Goal: Check status: Check status

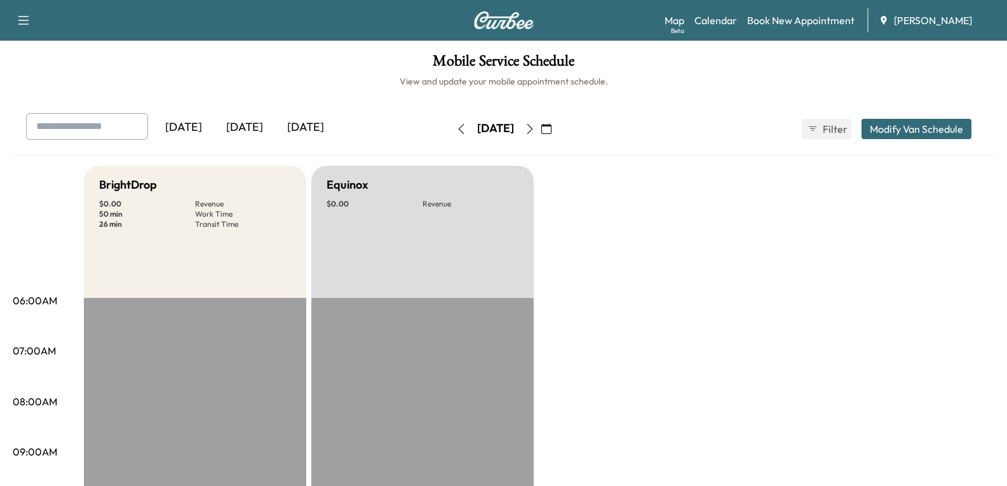
click at [256, 131] on div "[DATE]" at bounding box center [244, 127] width 61 height 29
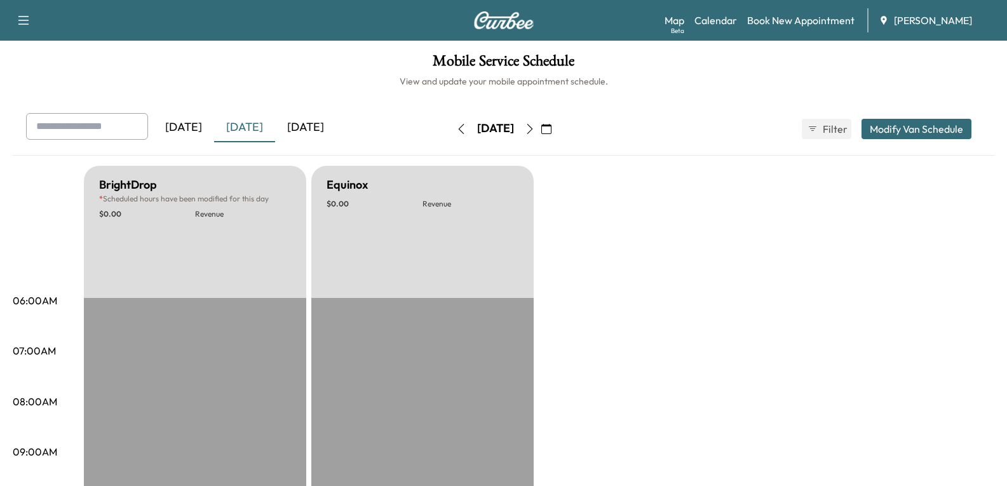
click at [305, 127] on div "[DATE]" at bounding box center [305, 127] width 61 height 29
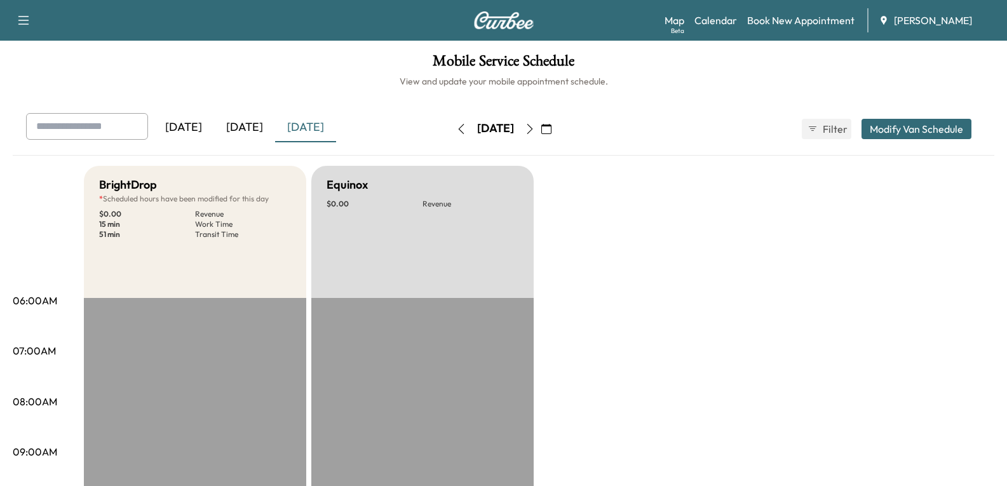
click at [246, 130] on div "[DATE]" at bounding box center [244, 127] width 61 height 29
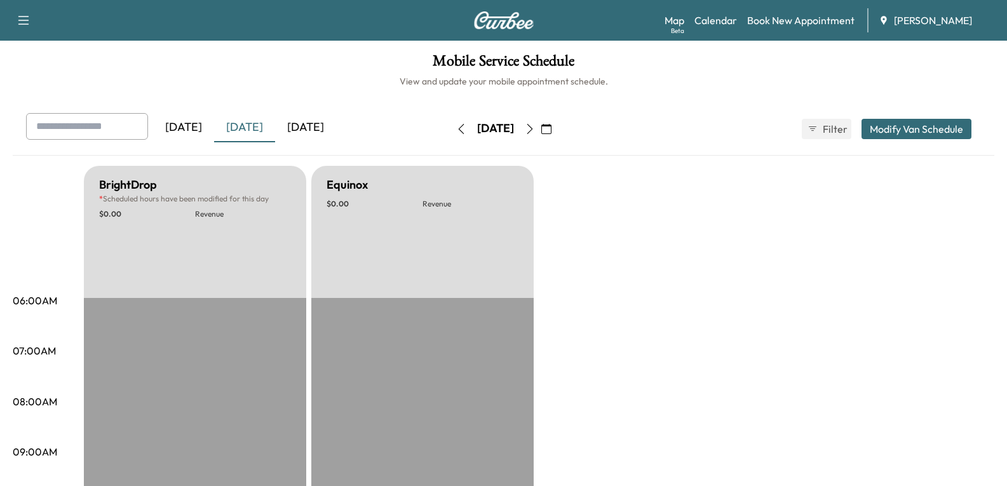
click at [552, 128] on icon "button" at bounding box center [547, 129] width 10 height 10
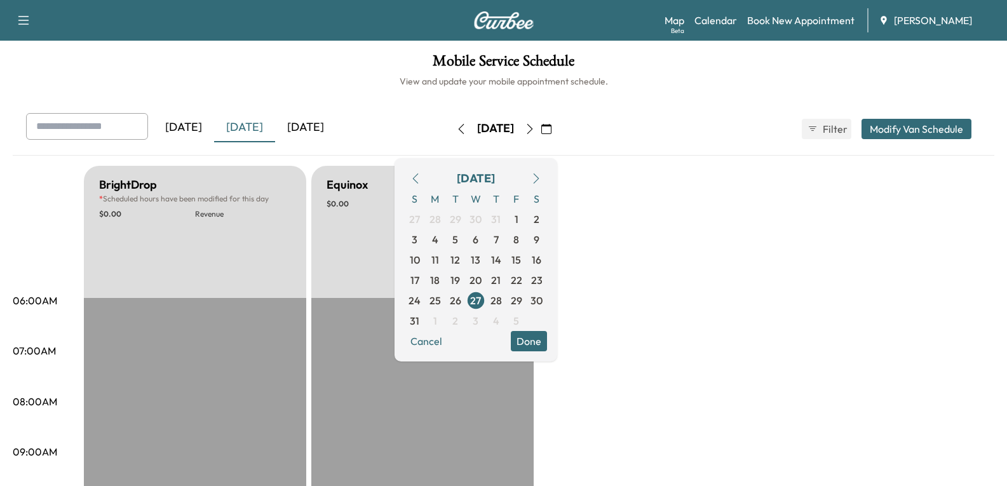
click at [542, 181] on icon "button" at bounding box center [536, 179] width 10 height 10
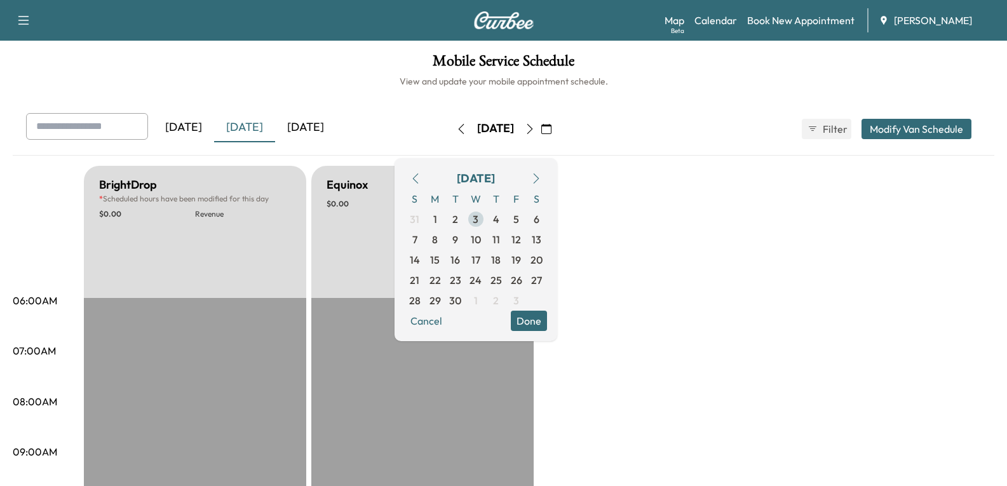
click at [479, 219] on span "3" at bounding box center [476, 219] width 6 height 15
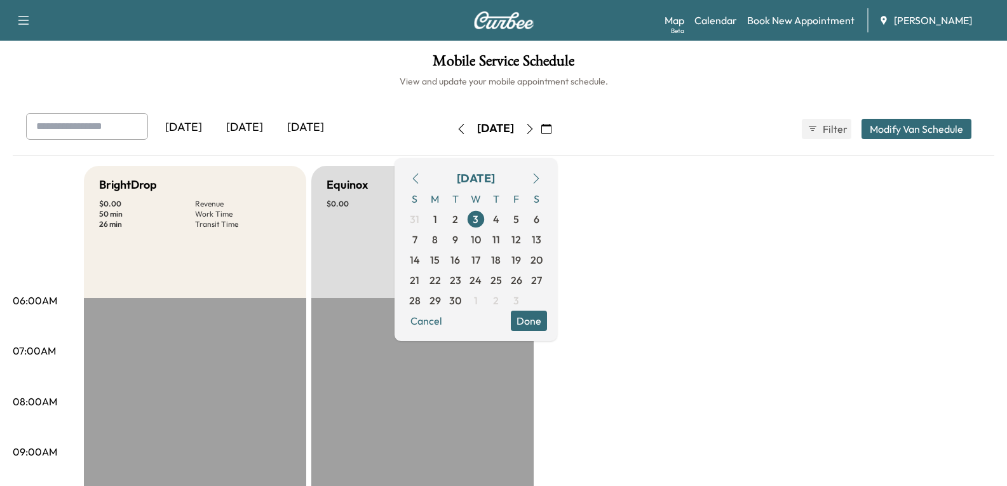
click at [250, 125] on div "[DATE]" at bounding box center [244, 127] width 61 height 29
